Goal: Transaction & Acquisition: Download file/media

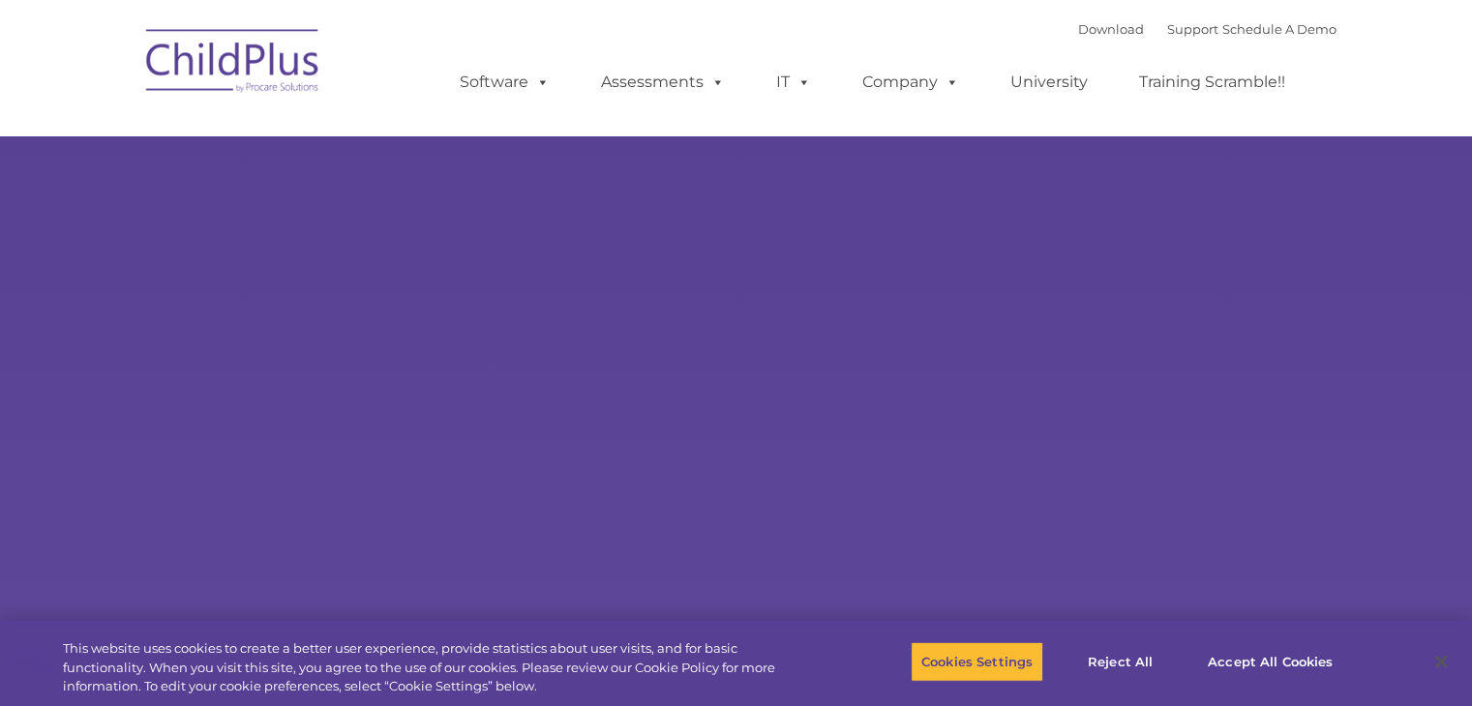
select select "MEDIUM"
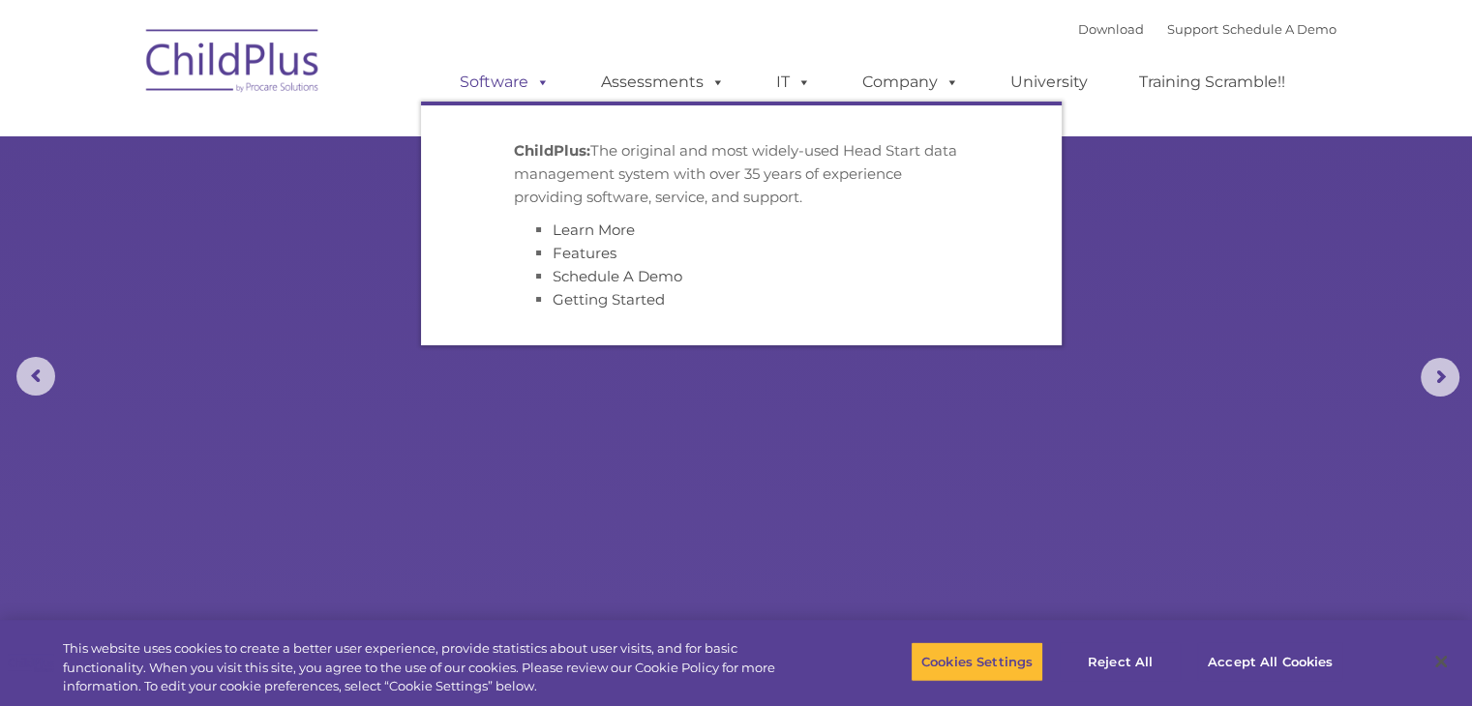
click at [521, 79] on link "Software" at bounding box center [504, 82] width 129 height 39
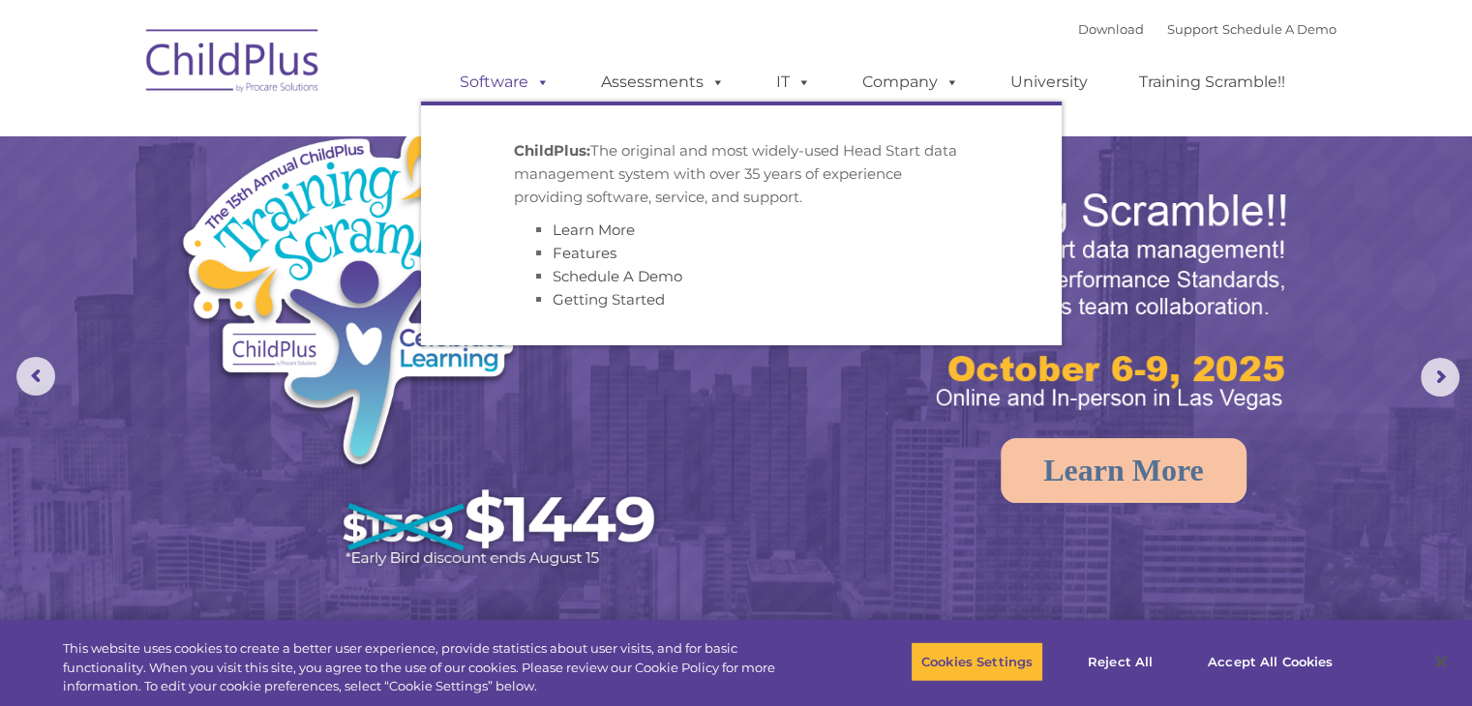
click at [503, 88] on link "Software" at bounding box center [504, 82] width 129 height 39
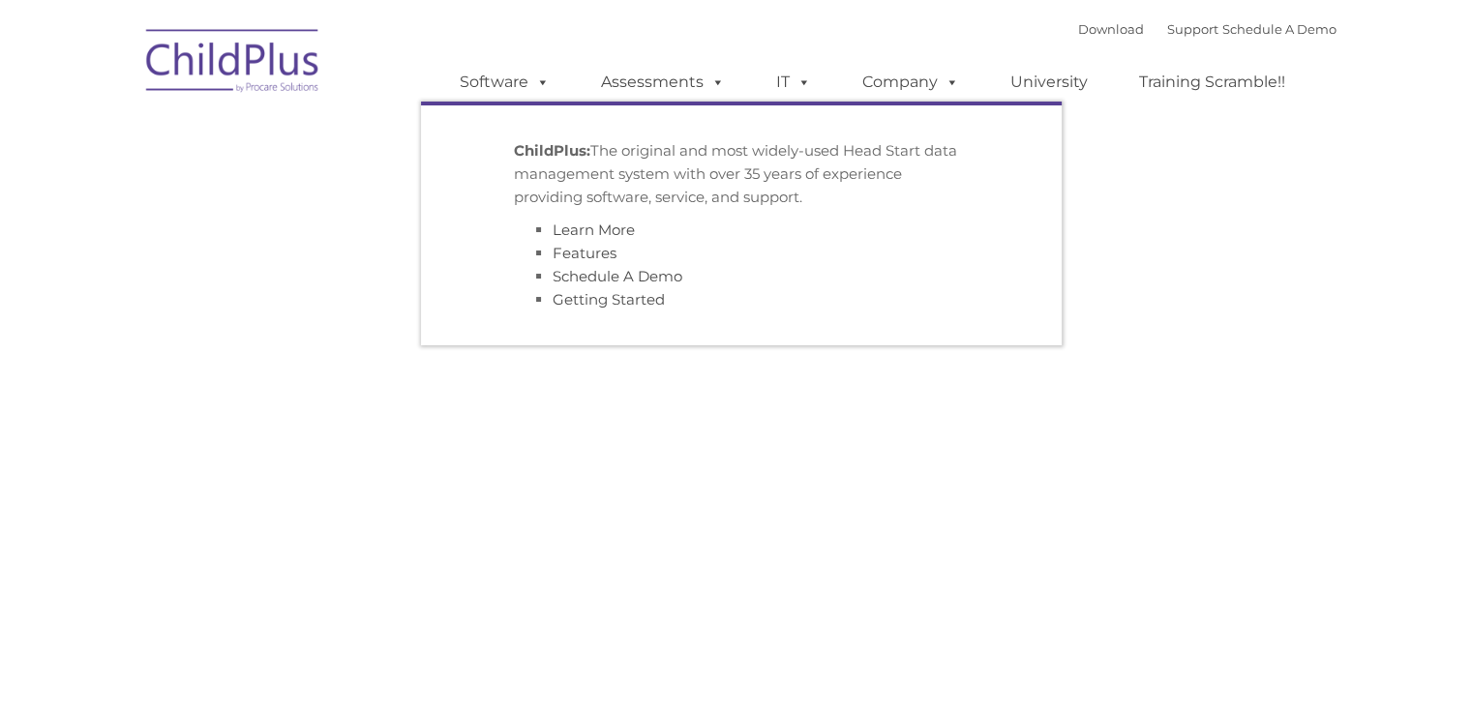
type input ""
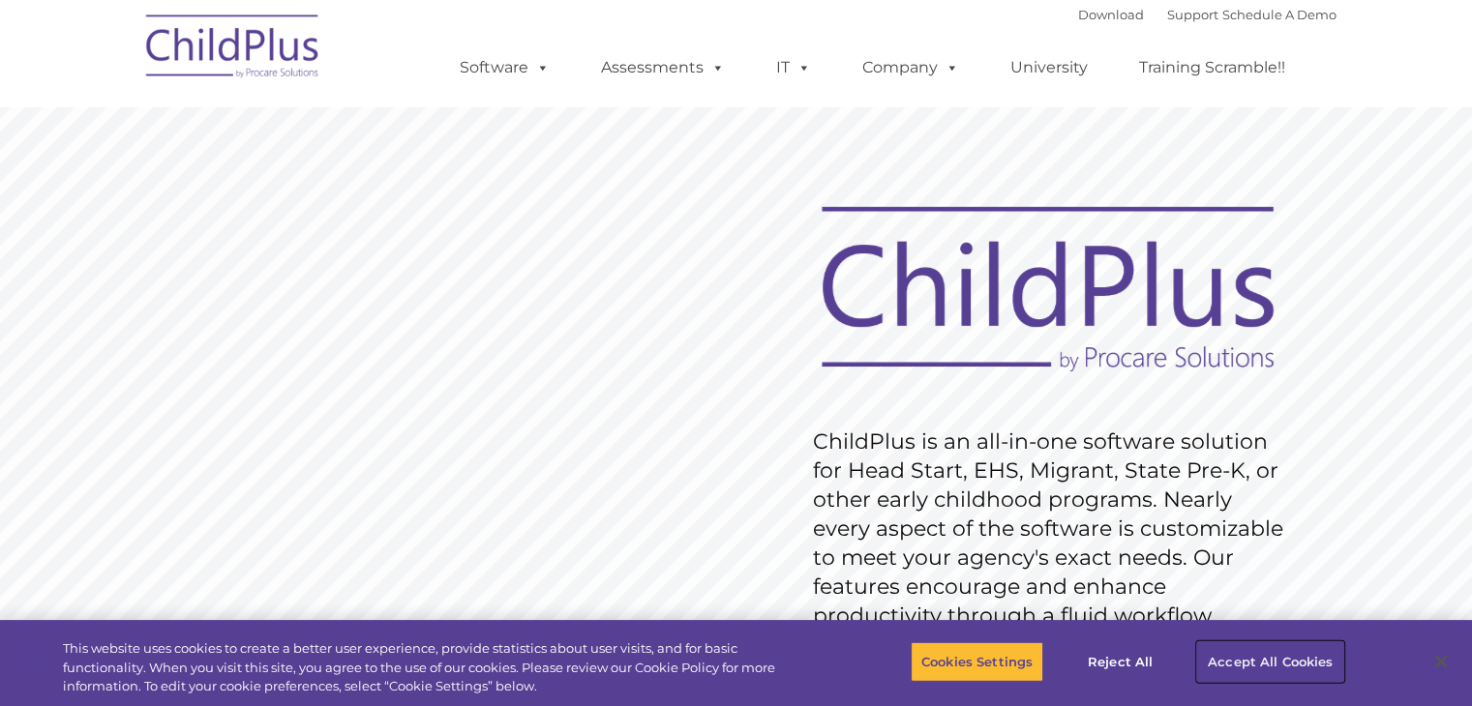
click at [1277, 659] on button "Accept All Cookies" at bounding box center [1270, 662] width 146 height 41
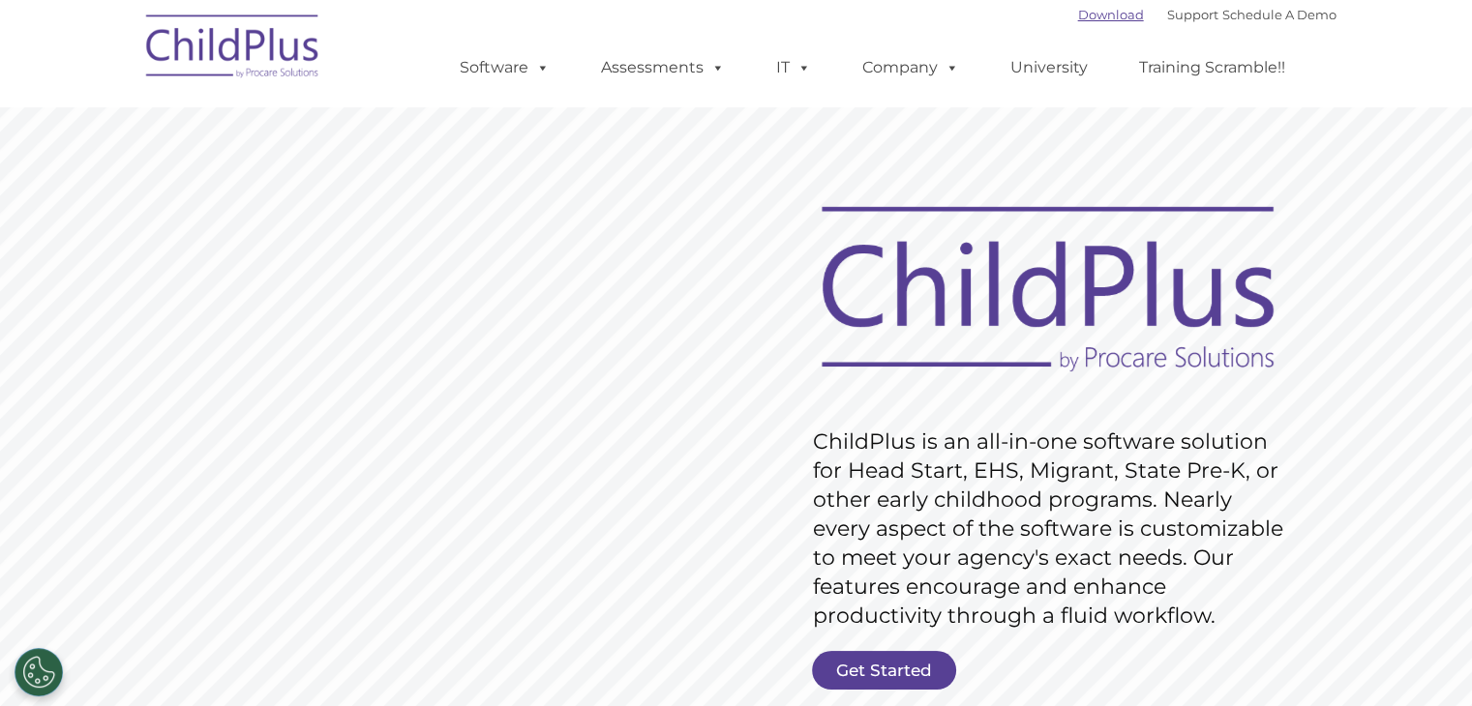
click at [1078, 9] on link "Download" at bounding box center [1111, 14] width 66 height 15
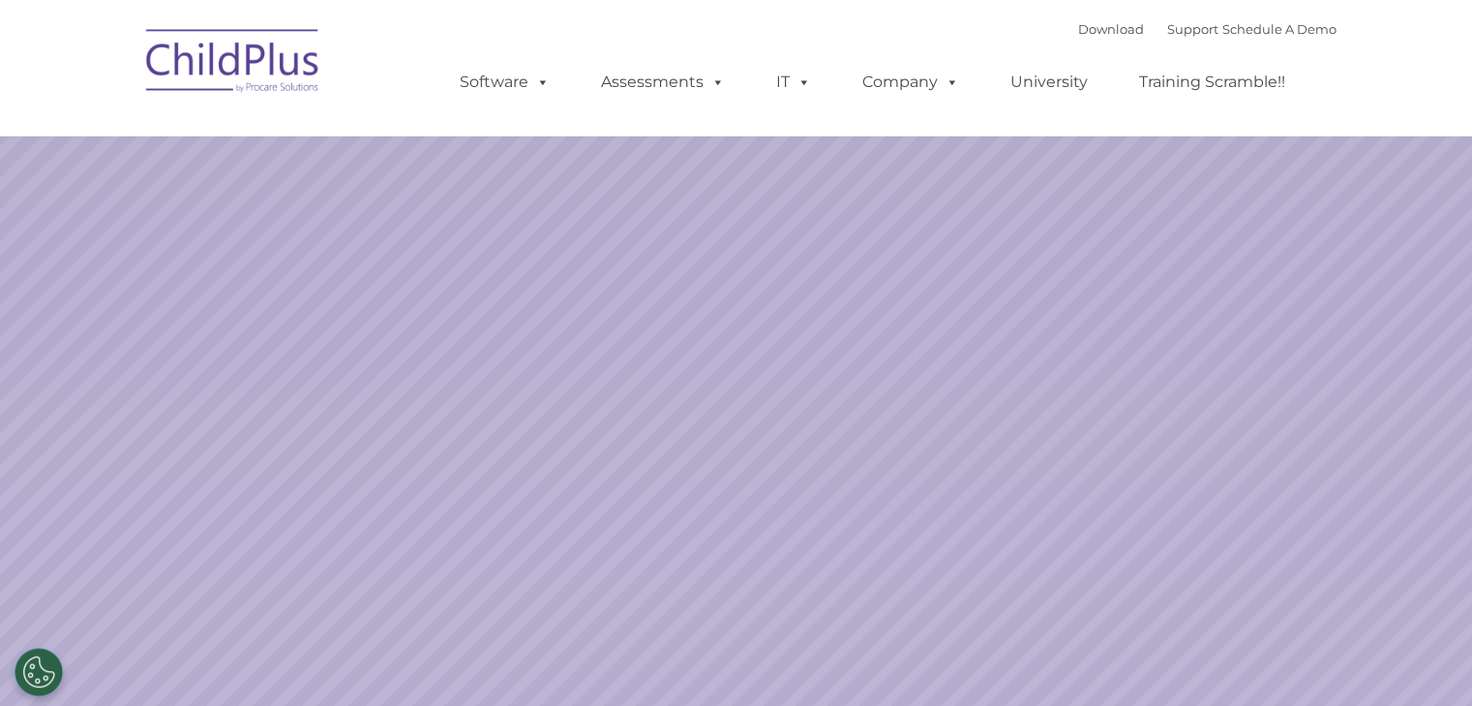
select select "MEDIUM"
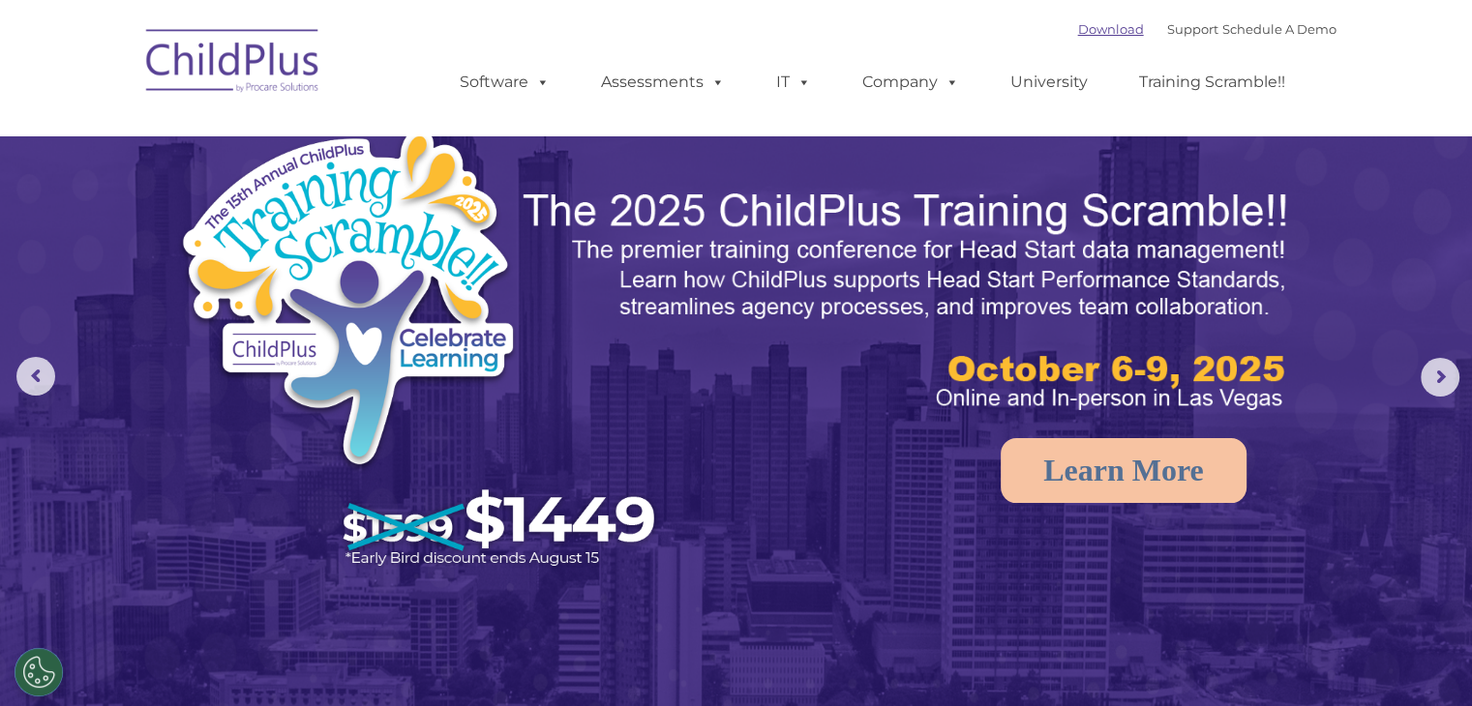
click at [1078, 32] on link "Download" at bounding box center [1111, 28] width 66 height 15
